Goal: Book appointment/travel/reservation

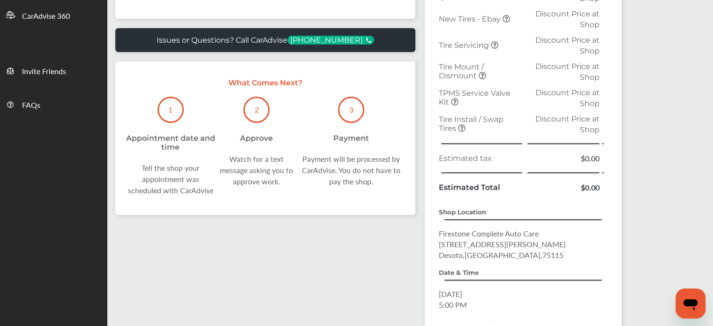
scroll to position [363, 0]
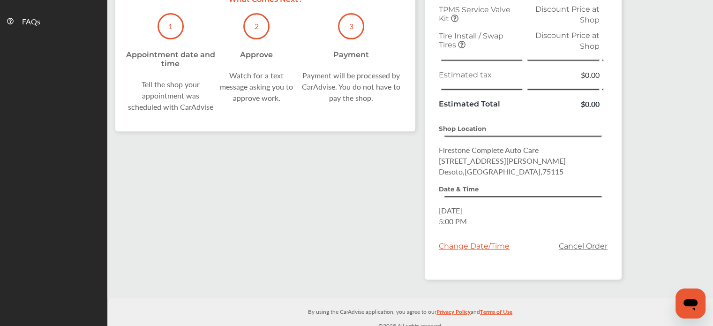
click at [459, 241] on div "Change Date/Time" at bounding box center [474, 245] width 71 height 9
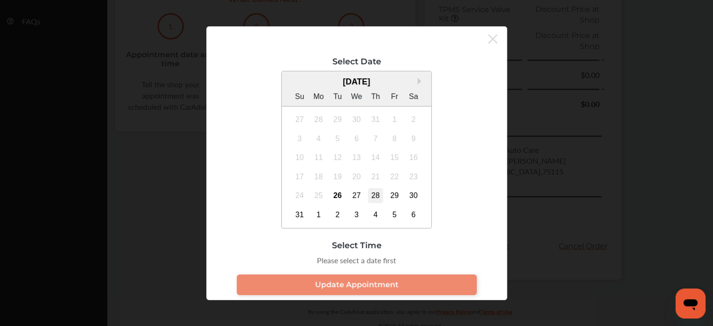
click at [378, 193] on div "28" at bounding box center [375, 195] width 15 height 15
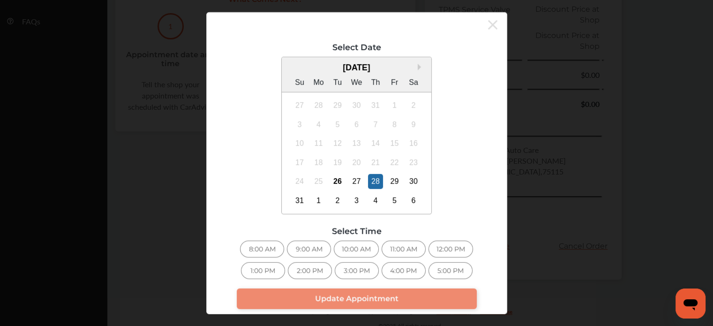
click at [492, 24] on icon at bounding box center [492, 24] width 9 height 9
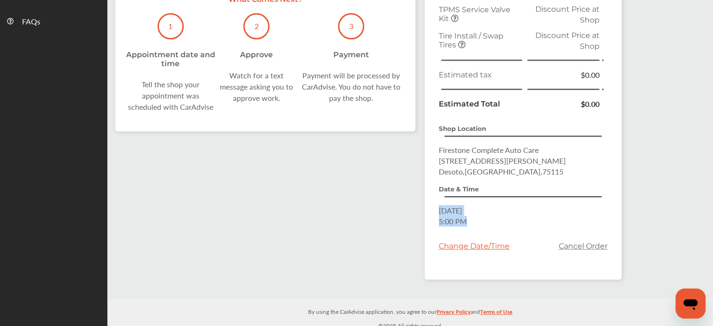
drag, startPoint x: 469, startPoint y: 214, endPoint x: 429, endPoint y: 205, distance: 41.3
click at [429, 205] on div "Summary Add to Calendar Scheduled Services Valve Replacement Discount Price at …" at bounding box center [523, 44] width 197 height 469
copy p "[DATE] 5:00 PM"
click at [503, 144] on span "Firestone Complete Auto Care" at bounding box center [489, 149] width 100 height 11
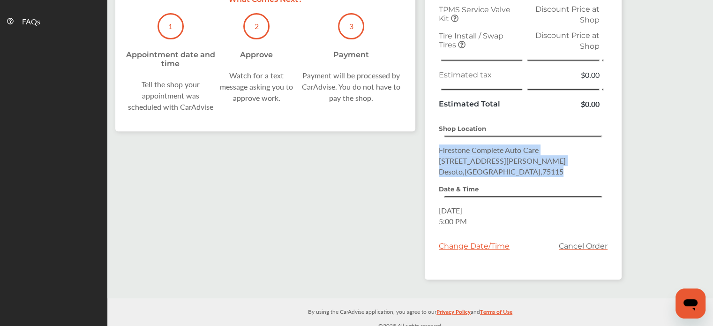
drag, startPoint x: 506, startPoint y: 165, endPoint x: 429, endPoint y: 140, distance: 80.7
click at [429, 140] on div "Summary Add to Calendar Scheduled Services Valve Replacement Discount Price at …" at bounding box center [523, 44] width 197 height 469
copy p "Firestone Complete Auto Care [STREET_ADDRESS][PERSON_NAME]"
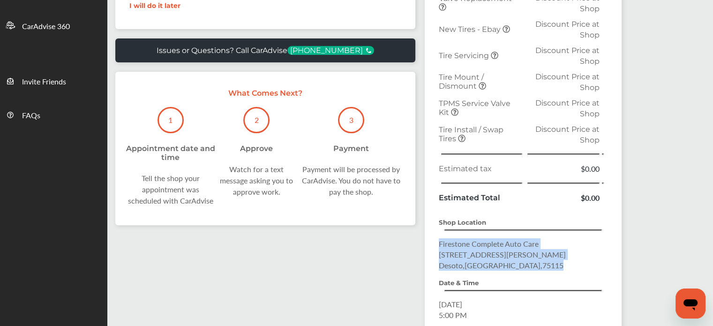
scroll to position [350, 0]
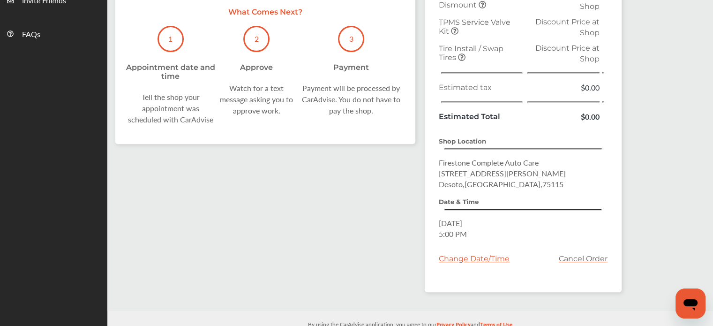
click at [472, 256] on div "Change Date/Time" at bounding box center [474, 258] width 71 height 9
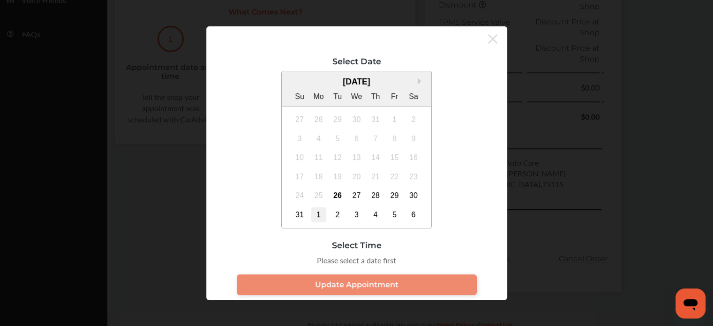
click at [321, 213] on div "1" at bounding box center [318, 214] width 15 height 15
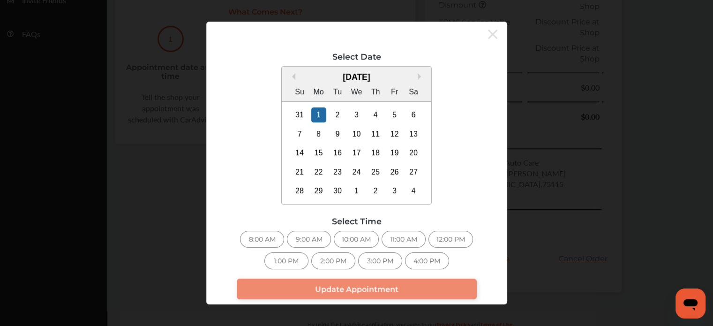
click at [304, 237] on div "9:00 AM" at bounding box center [309, 239] width 44 height 17
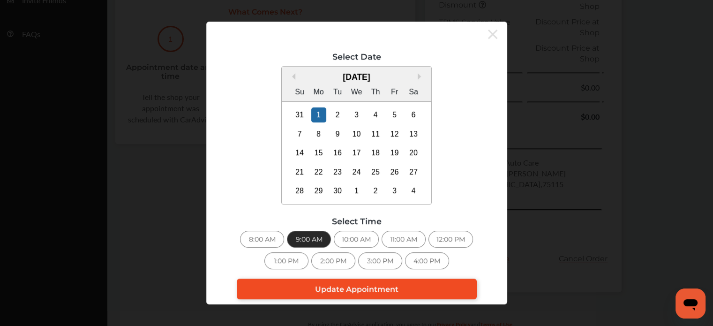
click at [316, 291] on span "Update Appointment" at bounding box center [356, 289] width 83 height 9
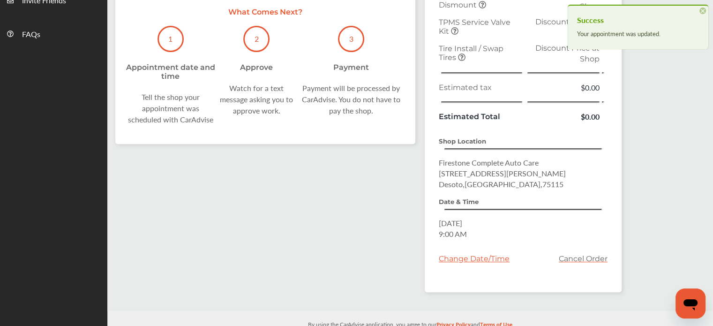
scroll to position [0, 0]
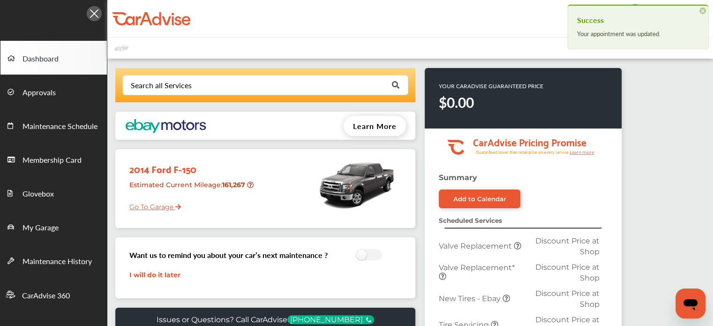
click at [702, 10] on span "×" at bounding box center [702, 11] width 7 height 7
